Goal: Find specific page/section: Find specific page/section

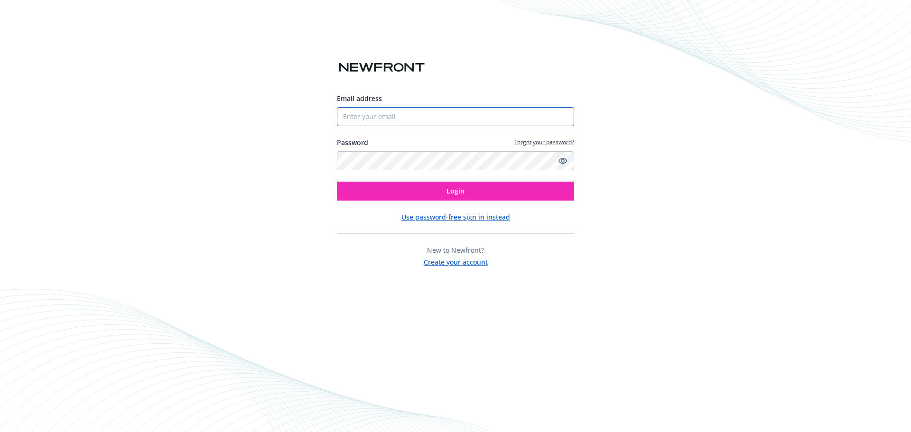
click at [372, 115] on input "Email address" at bounding box center [455, 116] width 237 height 19
type input "[EMAIL_ADDRESS][PERSON_NAME][DOMAIN_NAME]"
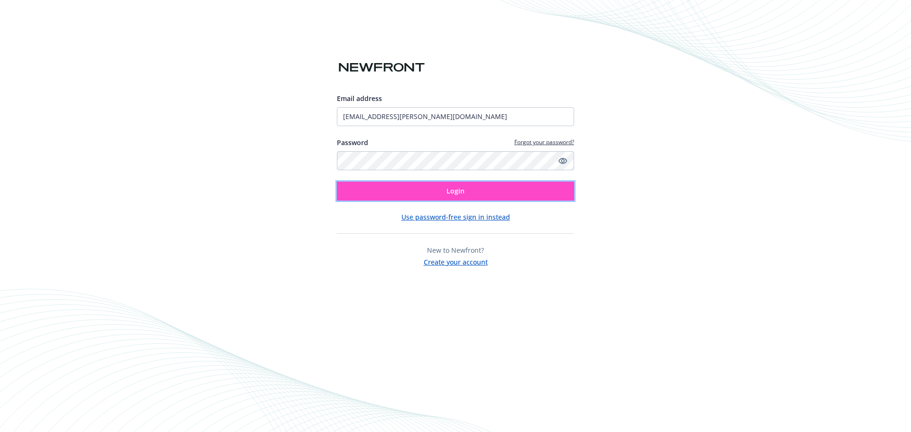
click at [454, 194] on span "Login" at bounding box center [455, 190] width 18 height 9
